Goal: Task Accomplishment & Management: Use online tool/utility

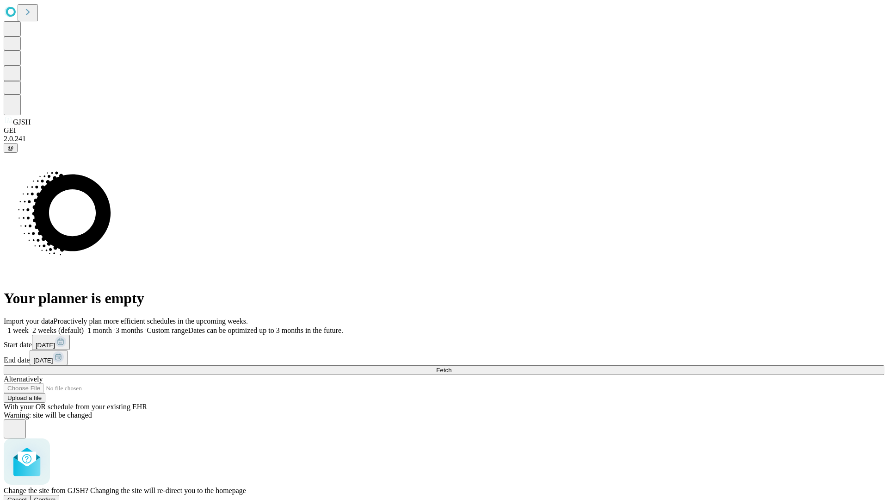
click at [56, 496] on span "Confirm" at bounding box center [45, 499] width 22 height 7
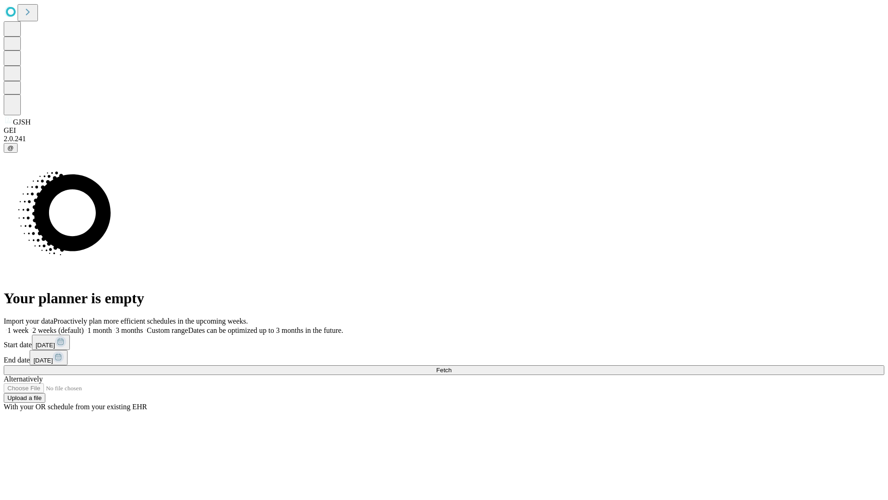
click at [112, 326] on label "1 month" at bounding box center [98, 330] width 28 height 8
click at [452, 366] on span "Fetch" at bounding box center [443, 369] width 15 height 7
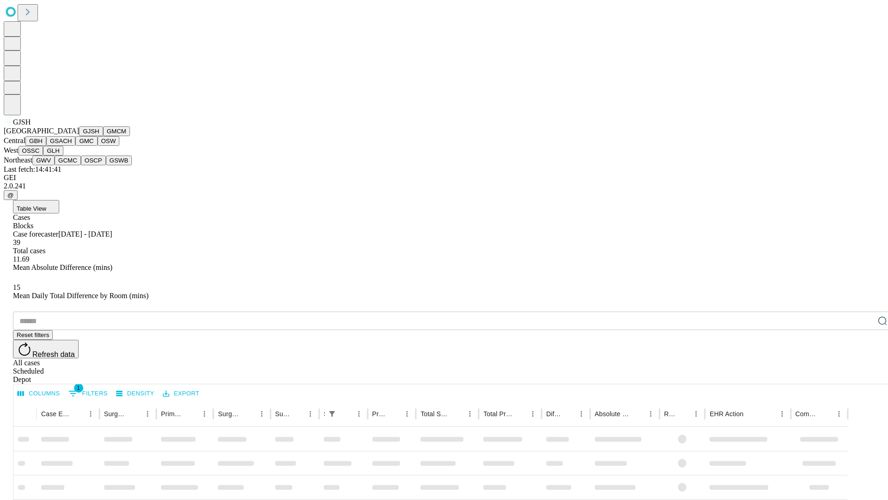
click at [103, 136] on button "GMCM" at bounding box center [116, 131] width 27 height 10
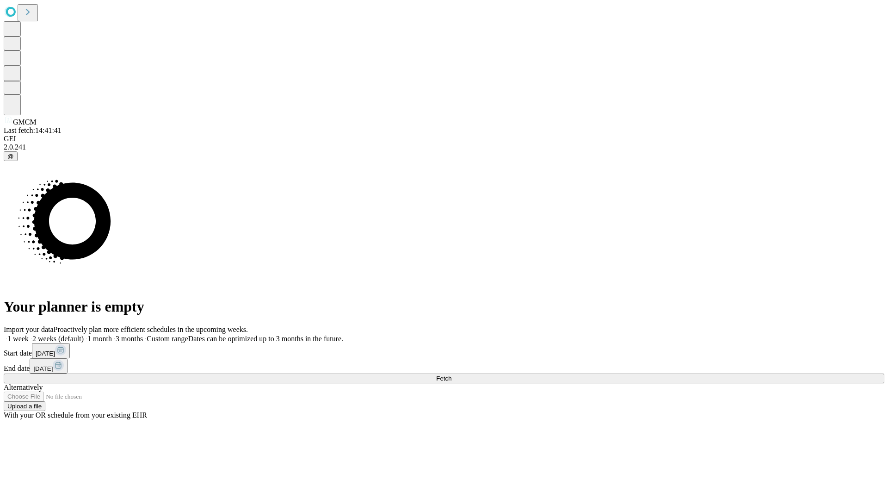
click at [112, 335] on label "1 month" at bounding box center [98, 339] width 28 height 8
click at [452, 375] on span "Fetch" at bounding box center [443, 378] width 15 height 7
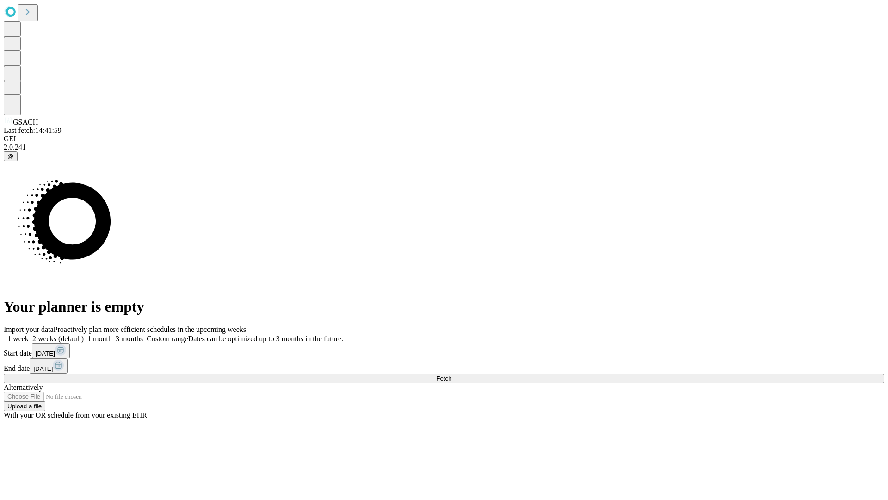
click at [112, 335] on label "1 month" at bounding box center [98, 339] width 28 height 8
click at [452, 375] on span "Fetch" at bounding box center [443, 378] width 15 height 7
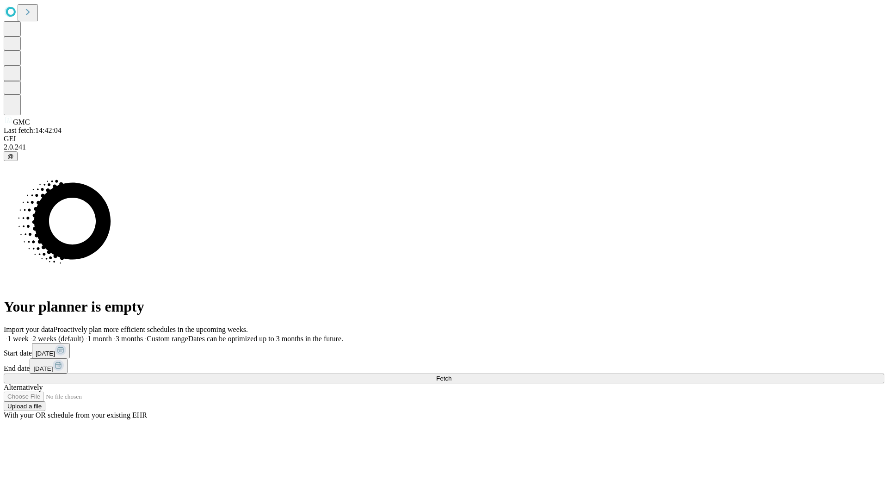
click at [112, 335] on label "1 month" at bounding box center [98, 339] width 28 height 8
click at [452, 375] on span "Fetch" at bounding box center [443, 378] width 15 height 7
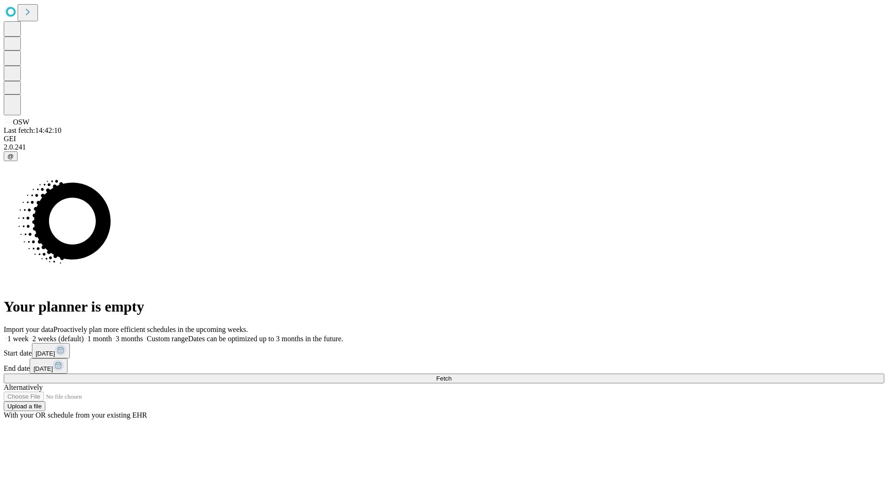
click at [112, 335] on label "1 month" at bounding box center [98, 339] width 28 height 8
click at [452, 375] on span "Fetch" at bounding box center [443, 378] width 15 height 7
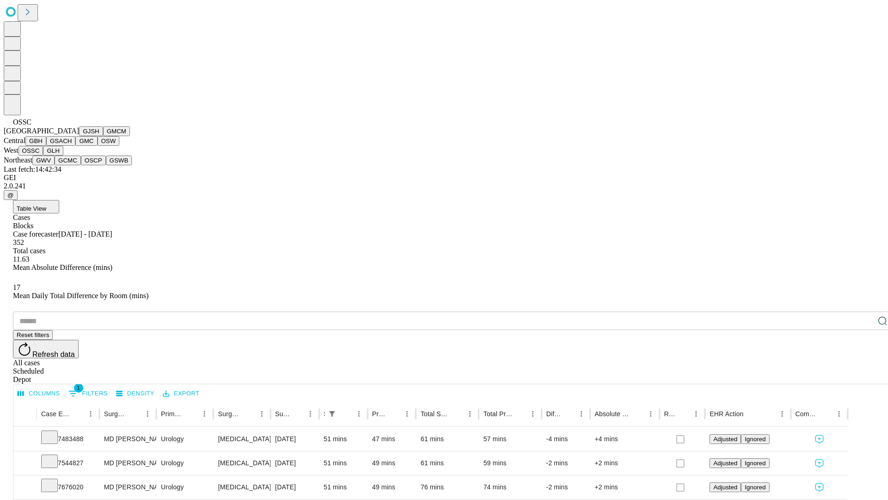
click at [63, 155] on button "GLH" at bounding box center [53, 151] width 20 height 10
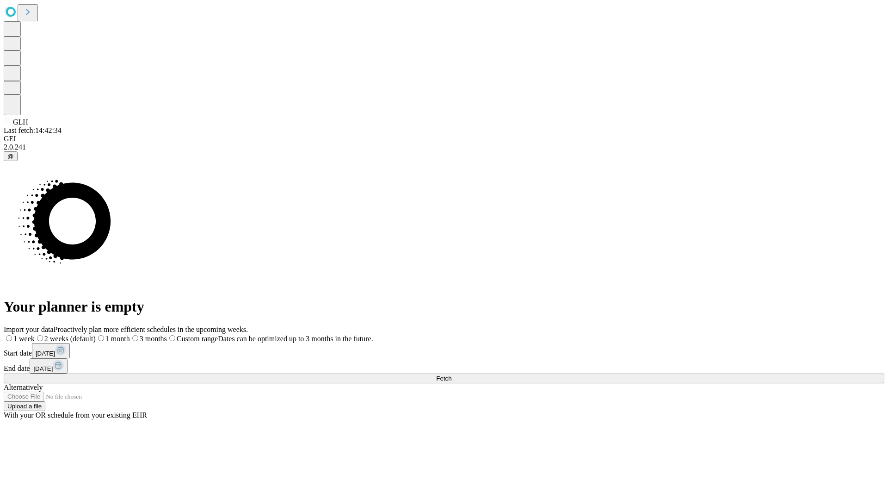
click at [130, 335] on label "1 month" at bounding box center [113, 339] width 34 height 8
click at [452, 375] on span "Fetch" at bounding box center [443, 378] width 15 height 7
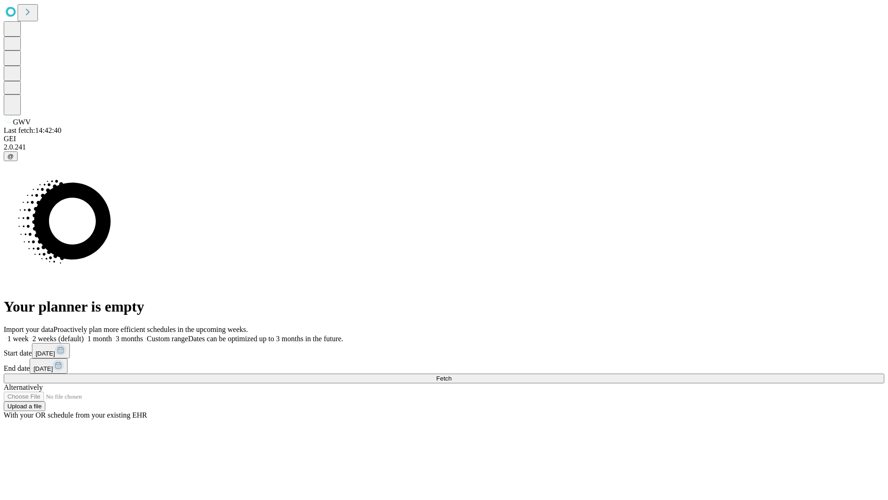
click at [112, 335] on label "1 month" at bounding box center [98, 339] width 28 height 8
click at [452, 375] on span "Fetch" at bounding box center [443, 378] width 15 height 7
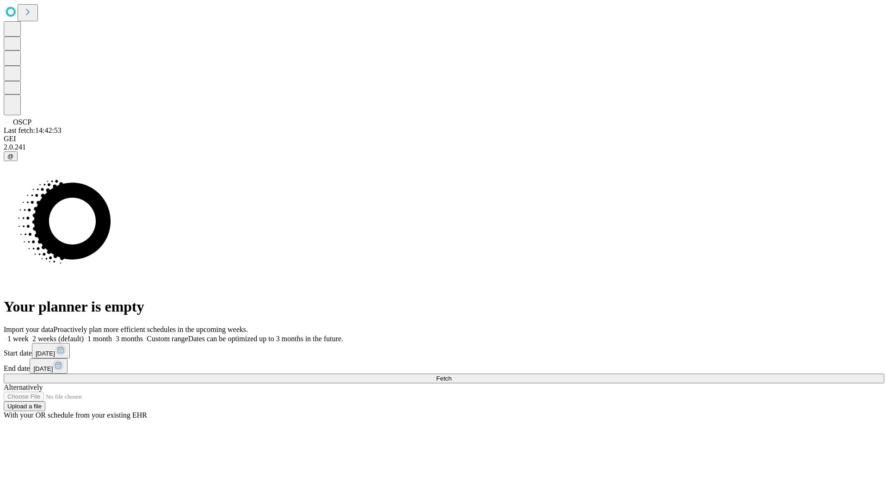
click at [452, 375] on span "Fetch" at bounding box center [443, 378] width 15 height 7
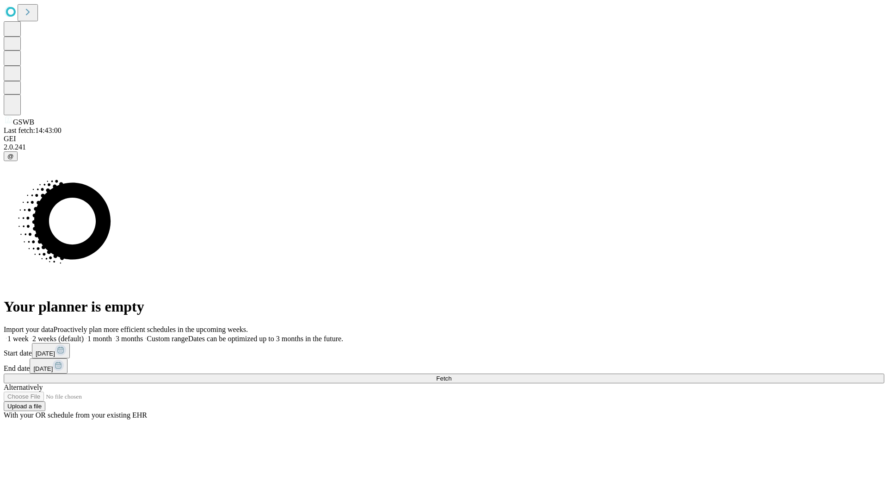
click at [112, 335] on label "1 month" at bounding box center [98, 339] width 28 height 8
click at [452, 375] on span "Fetch" at bounding box center [443, 378] width 15 height 7
